Goal: Information Seeking & Learning: Learn about a topic

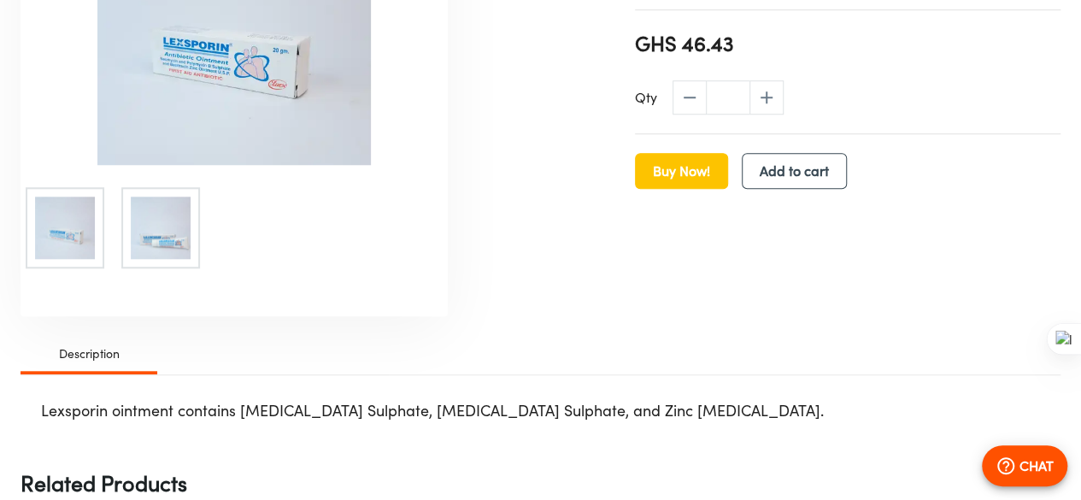
scroll to position [723, 0]
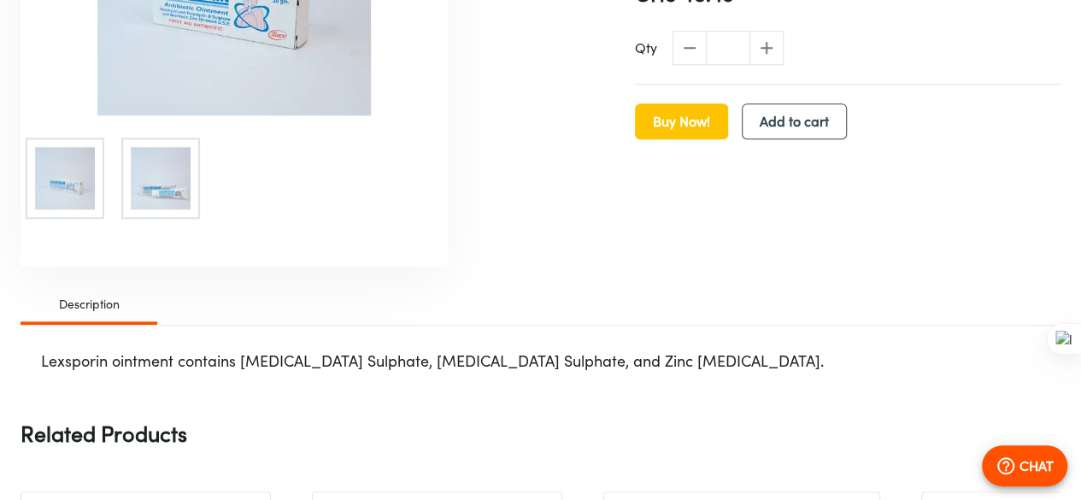
drag, startPoint x: 1085, startPoint y: 103, endPoint x: 1085, endPoint y: 271, distance: 168.3
click at [1080, 271] on html "🎉 For enquiries please call [PHONE_NUMBER] 🎉 Home Upload Prescription Keep My P…" at bounding box center [540, 286] width 1081 height 2018
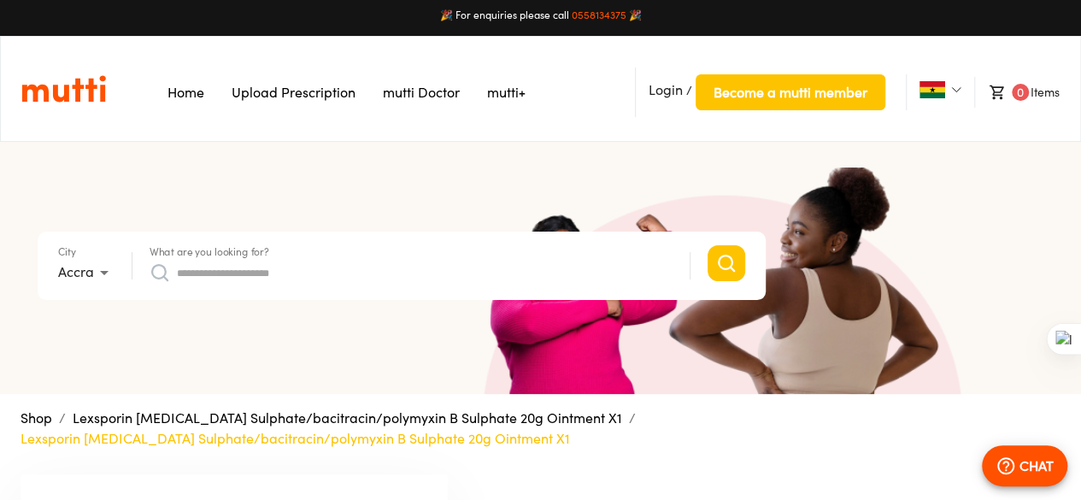
scroll to position [0, 0]
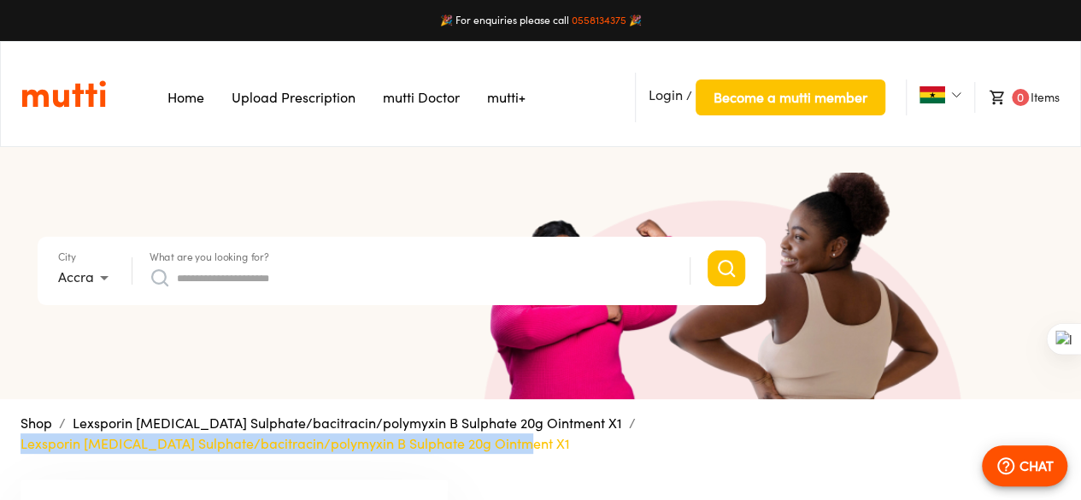
drag, startPoint x: 17, startPoint y: 447, endPoint x: 518, endPoint y: 444, distance: 501.4
copy p "Lexsporin [MEDICAL_DATA] Sulphate/bacitracin/polymyxin B Sulphate 20g Ointment …"
